Goal: Information Seeking & Learning: Get advice/opinions

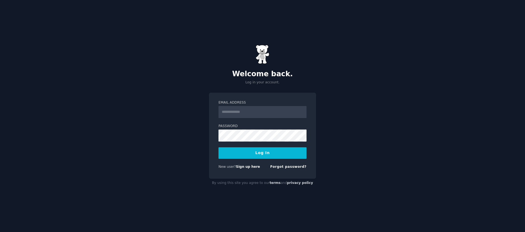
click at [241, 111] on input "Email Address" at bounding box center [262, 112] width 88 height 12
type input "**********"
click at [249, 119] on form "**********" at bounding box center [262, 135] width 88 height 71
click at [248, 114] on input "**********" at bounding box center [262, 112] width 88 height 12
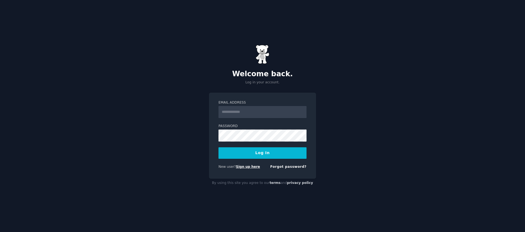
click at [250, 165] on link "Sign up here" at bounding box center [248, 167] width 24 height 4
click at [240, 119] on form "Email Address Password Log In New user? Sign up here Forgot password?" at bounding box center [262, 135] width 88 height 71
click at [243, 113] on input "Email Address" at bounding box center [262, 112] width 88 height 12
type input "**********"
click at [262, 152] on button "Log In" at bounding box center [262, 152] width 88 height 11
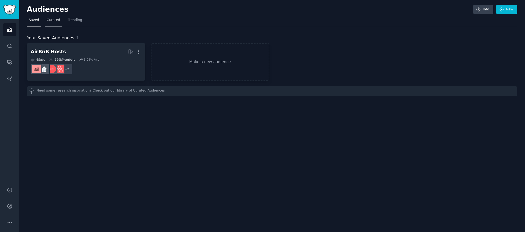
click at [45, 21] on link "Curated" at bounding box center [53, 21] width 17 height 11
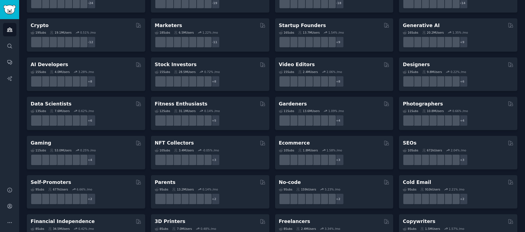
scroll to position [75, 0]
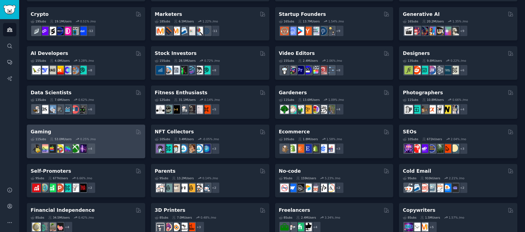
click at [86, 133] on div "Gaming" at bounding box center [86, 131] width 111 height 7
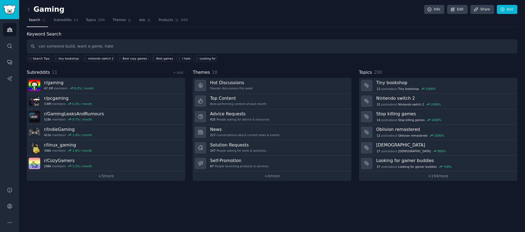
type input "can someone build, want a game, hate"
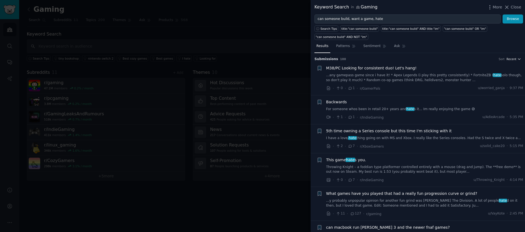
click at [508, 58] on span "Recent" at bounding box center [511, 59] width 10 height 4
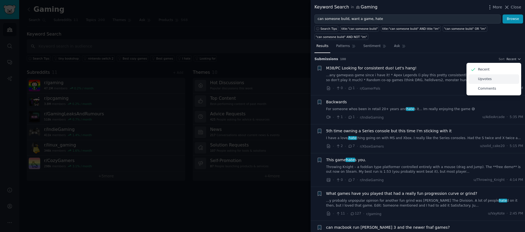
click at [493, 79] on div "Upvotes" at bounding box center [493, 79] width 51 height 10
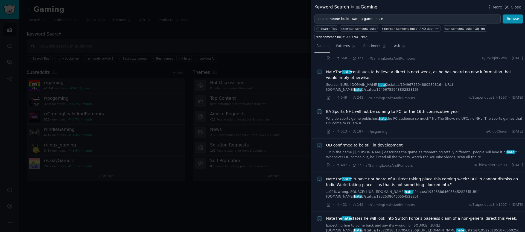
scroll to position [231, 0]
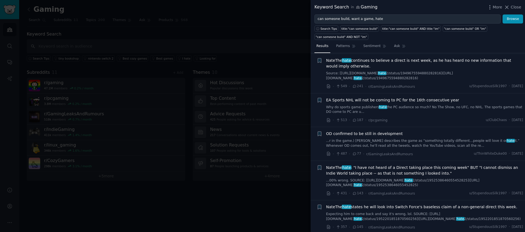
click at [204, 123] on div at bounding box center [262, 116] width 525 height 232
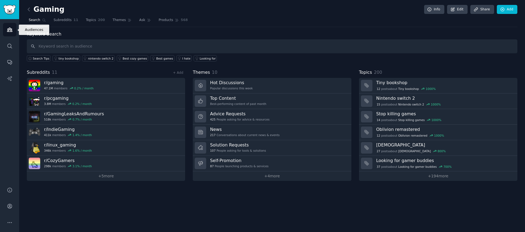
click at [8, 28] on icon "Sidebar" at bounding box center [10, 30] width 6 height 6
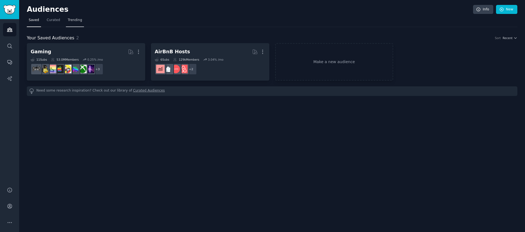
click at [68, 21] on span "Trending" at bounding box center [75, 20] width 14 height 5
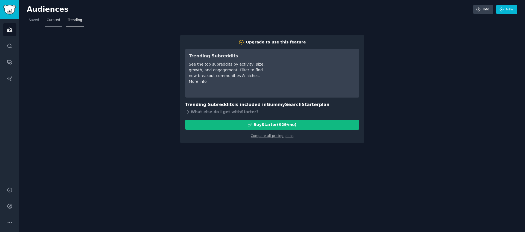
click at [54, 20] on span "Curated" at bounding box center [53, 20] width 13 height 5
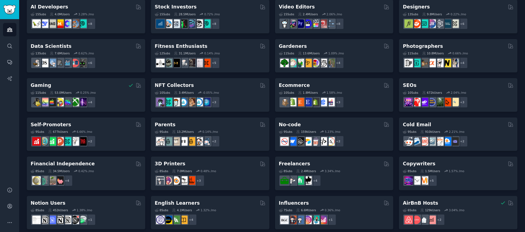
scroll to position [205, 0]
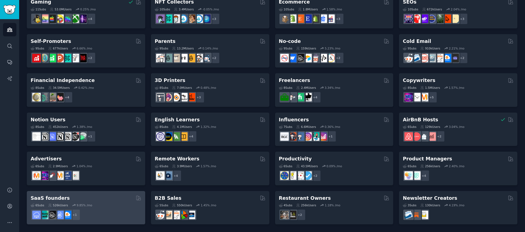
click at [75, 193] on div "SaaS founders 6 Sub s 526k Users 9.85 % /mo + 1" at bounding box center [86, 208] width 118 height 34
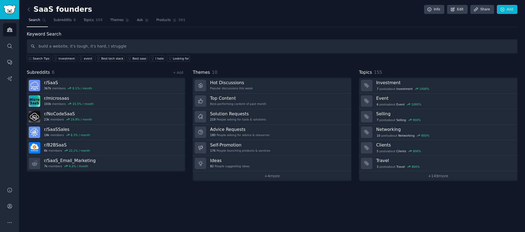
type input "build a website, it's tough, it's hard, I struggle"
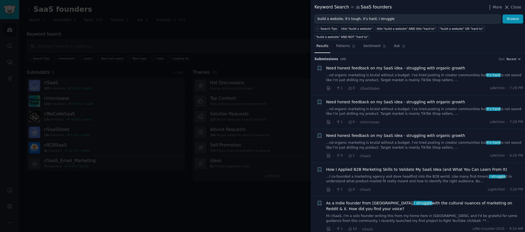
click at [515, 58] on button "Recent" at bounding box center [513, 59] width 15 height 4
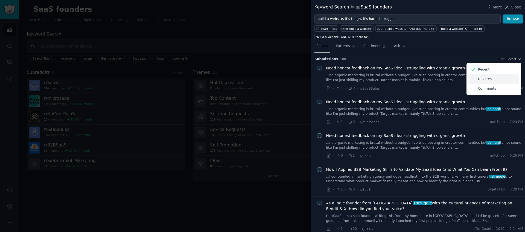
click at [497, 79] on div "Upvotes" at bounding box center [493, 79] width 51 height 10
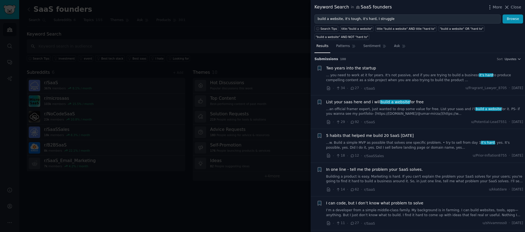
click at [352, 122] on icon at bounding box center [352, 122] width 3 height 2
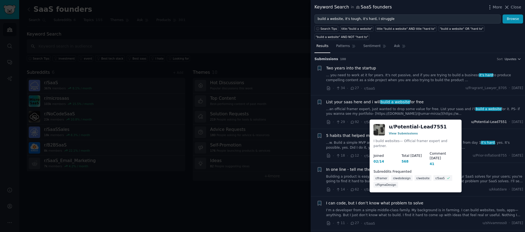
click at [480, 123] on span "u/Potential-Lead7551" at bounding box center [489, 122] width 36 height 5
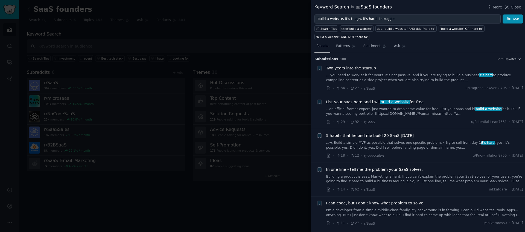
drag, startPoint x: 421, startPoint y: 102, endPoint x: 325, endPoint y: 102, distance: 96.4
click at [325, 102] on div "Bookmark this conversation + List your saas here and i will build a website for…" at bounding box center [419, 112] width 207 height 26
copy span "List your saas here and i will build a website for free"
